Goal: Task Accomplishment & Management: Complete application form

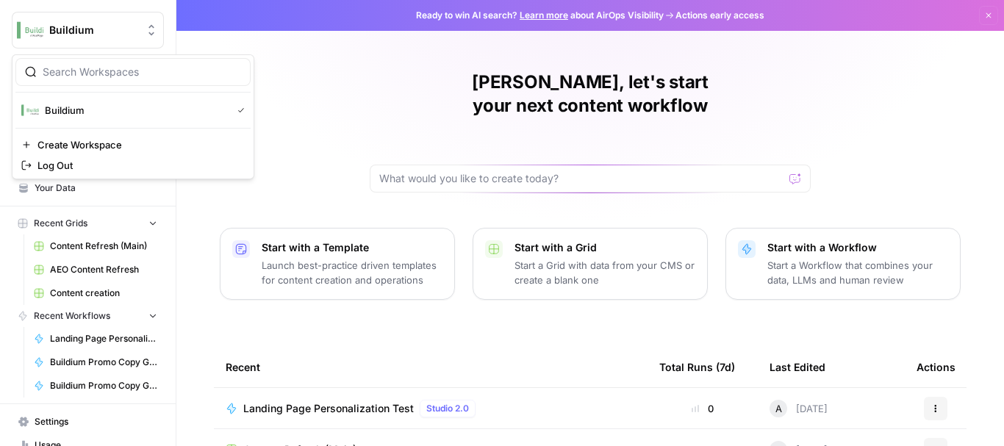
click at [144, 36] on icon "Workspace: Buildium" at bounding box center [151, 30] width 15 height 15
click at [123, 145] on span "Create Workspace" at bounding box center [137, 144] width 201 height 15
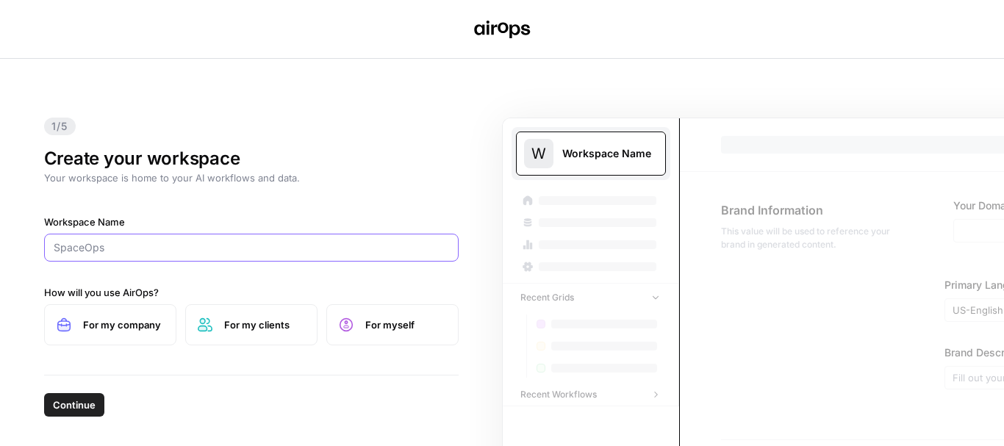
click at [226, 251] on input "Workspace Name" at bounding box center [251, 247] width 395 height 15
type input "Learn Prod"
click at [394, 337] on label "For myself" at bounding box center [392, 324] width 132 height 41
click at [375, 323] on span "For myself" at bounding box center [405, 324] width 81 height 15
click at [82, 413] on button "Continue" at bounding box center [74, 405] width 60 height 24
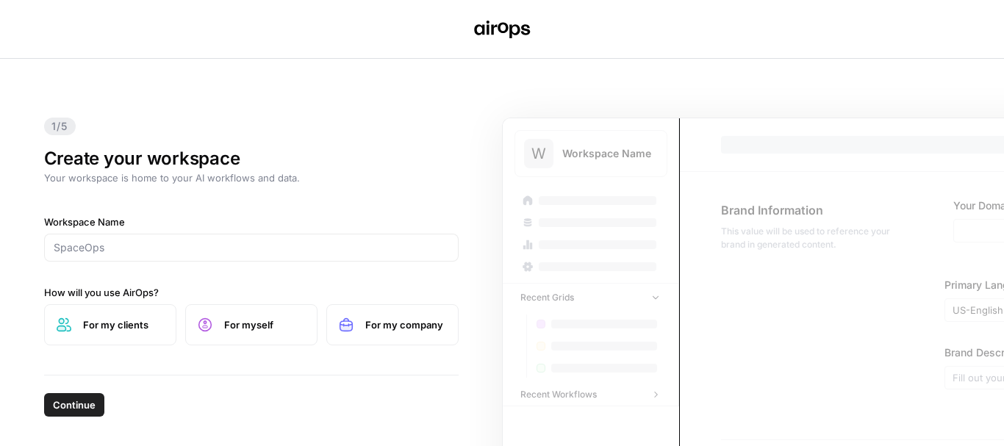
click at [376, 323] on span "For my company" at bounding box center [405, 324] width 81 height 15
click at [55, 406] on span "Continue" at bounding box center [74, 405] width 43 height 15
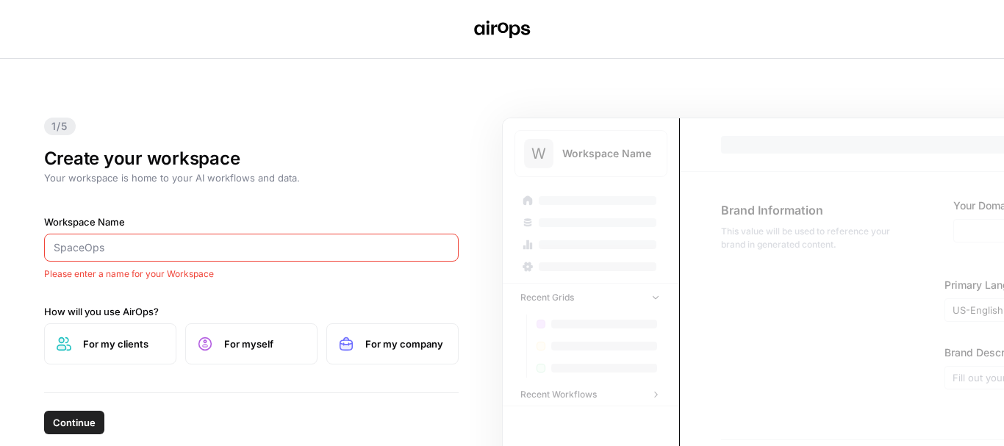
click at [135, 251] on input "Workspace Name" at bounding box center [251, 247] width 395 height 15
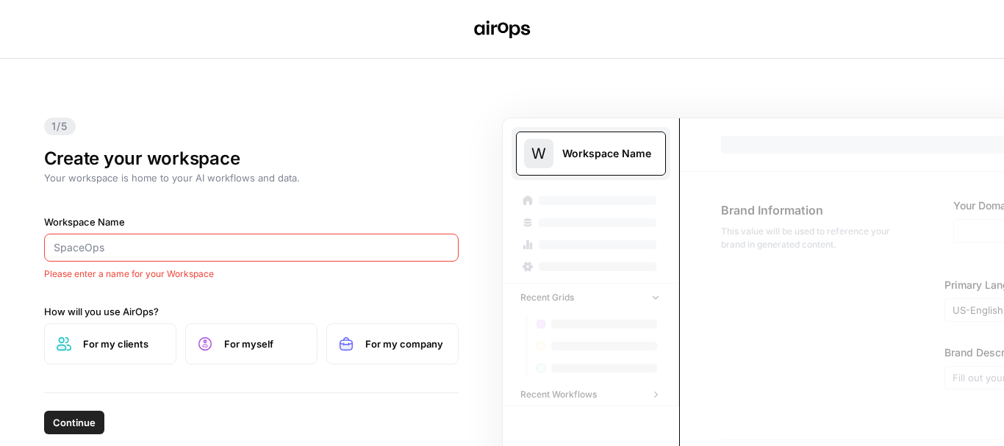
type input "Learn Prod"
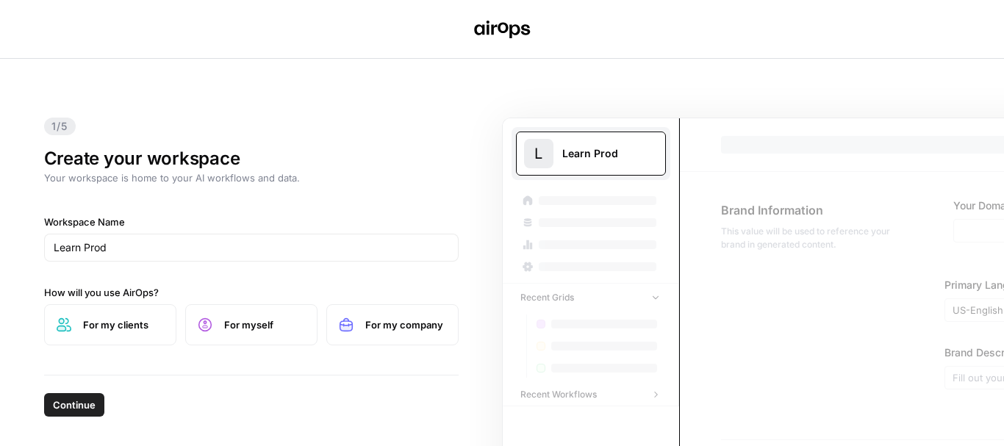
click at [73, 407] on span "Continue" at bounding box center [74, 405] width 43 height 15
